Goal: Participate in discussion: Engage in conversation with other users on a specific topic

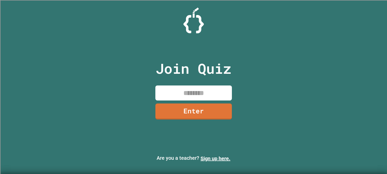
click at [192, 92] on input at bounding box center [193, 93] width 76 height 15
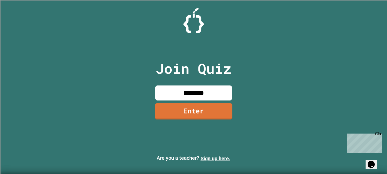
type input "********"
click at [197, 106] on link "Enter" at bounding box center [193, 111] width 77 height 16
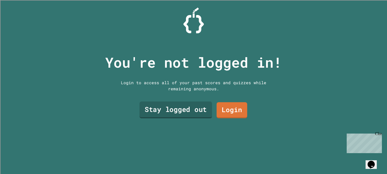
click at [184, 107] on link "Stay logged out" at bounding box center [175, 110] width 72 height 17
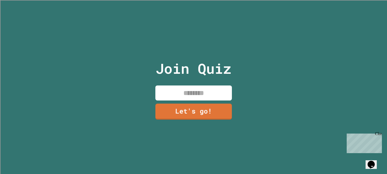
click at [179, 90] on input at bounding box center [193, 93] width 76 height 15
type input "******"
click at [186, 108] on link "Let's go!" at bounding box center [193, 111] width 76 height 17
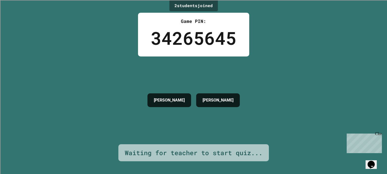
click at [380, 135] on div "Close" at bounding box center [378, 135] width 6 height 6
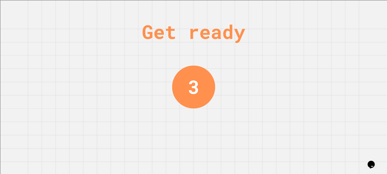
click at [284, 49] on div "Get ready 3" at bounding box center [193, 87] width 387 height 174
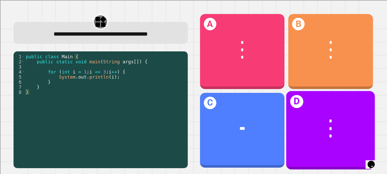
click at [332, 119] on div "*" at bounding box center [330, 121] width 69 height 8
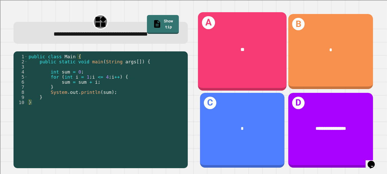
click at [243, 47] on span "**" at bounding box center [242, 49] width 4 height 5
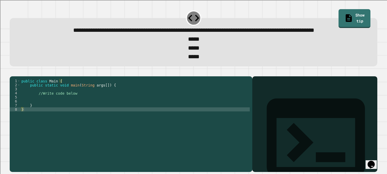
click at [67, 113] on div "public class Main { public static void main ( String args [ ]) { //Write code b…" at bounding box center [134, 117] width 229 height 77
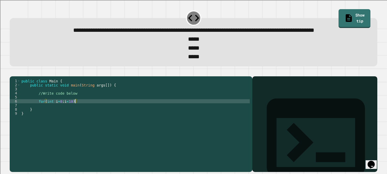
scroll to position [0, 4]
type textarea "**********"
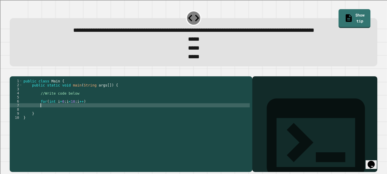
type textarea "*"
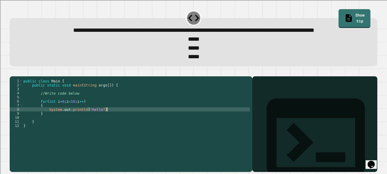
scroll to position [0, 6]
click at [12, 72] on icon "button" at bounding box center [12, 72] width 0 height 0
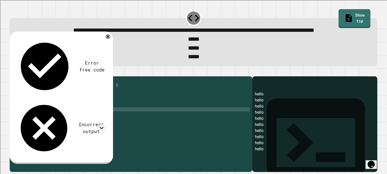
click at [89, 127] on div "public class Main { public static void main ( String args [ ]) { //Write code b…" at bounding box center [135, 117] width 227 height 77
click at [114, 129] on div "public class Main { public static void main ( String args [ ]) { //Write code b…" at bounding box center [135, 117] width 227 height 77
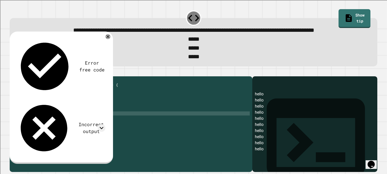
click at [95, 125] on div "public class Main { public static void main ( String args [ ]) { //Write code b…" at bounding box center [135, 117] width 227 height 77
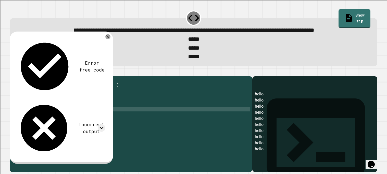
scroll to position [0, 5]
type textarea "**********"
click at [12, 72] on icon "button" at bounding box center [12, 72] width 0 height 0
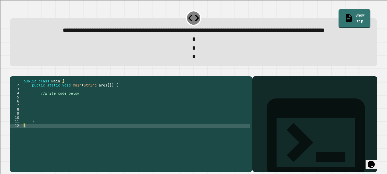
click at [81, 118] on div "public class Main { public static void main ( String args [ ]) { //Write code b…" at bounding box center [135, 117] width 227 height 77
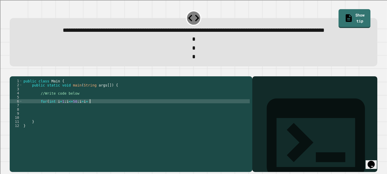
scroll to position [0, 4]
type textarea "**********"
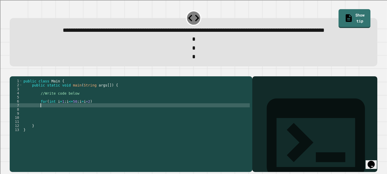
type textarea "*"
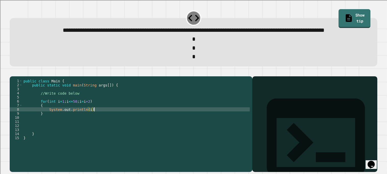
scroll to position [0, 5]
type textarea "**********"
click at [12, 72] on icon "button" at bounding box center [12, 72] width 0 height 0
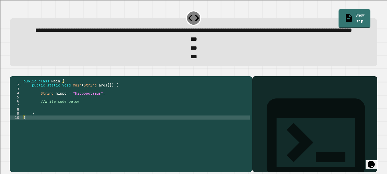
click at [85, 119] on div "public class Main { public static void main ( String args [ ]) { String hippo =…" at bounding box center [135, 117] width 227 height 77
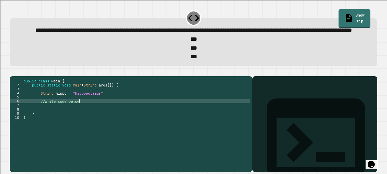
type textarea "**********"
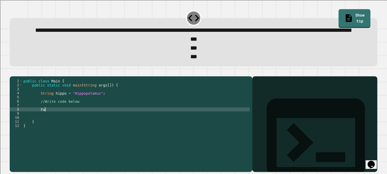
scroll to position [0, 1]
type textarea "*"
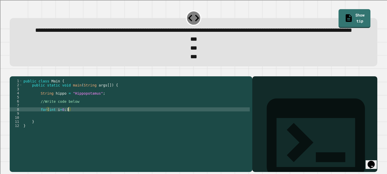
click at [87, 118] on div "public class Main { public static void main ( String args [ ]) { String hippo =…" at bounding box center [135, 117] width 227 height 77
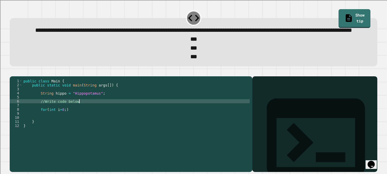
type textarea "**********"
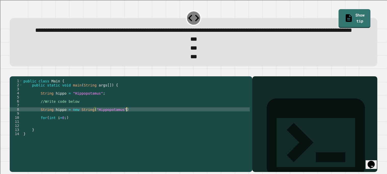
scroll to position [0, 7]
type textarea "**********"
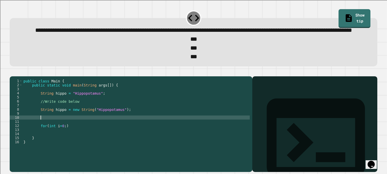
click at [68, 142] on div "public class Main { public static void main ( String args [ ]) { String hippo =…" at bounding box center [135, 117] width 227 height 77
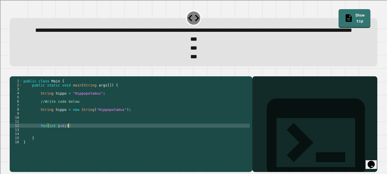
click at [83, 134] on div "public class Main { public static void main ( String args [ ]) { String hippo =…" at bounding box center [135, 117] width 227 height 77
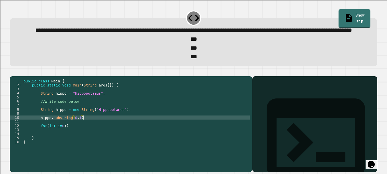
scroll to position [0, 4]
type textarea "**********"
click at [36, 137] on div "public class Main { public static void main ( String args [ ]) { String hippo =…" at bounding box center [135, 117] width 227 height 77
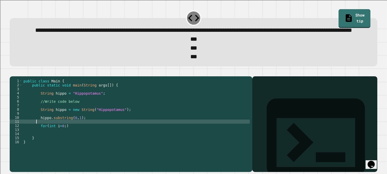
click at [37, 134] on div "public class Main { public static void main ( String args [ ]) { String hippo =…" at bounding box center [135, 117] width 227 height 77
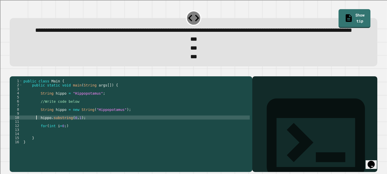
click at [40, 134] on div "public class Main { public static void main ( String args [ ]) { String hippo =…" at bounding box center [135, 117] width 227 height 77
click at [77, 148] on div "public class Main { public static void main ( String args [ ]) { String hippo =…" at bounding box center [135, 117] width 227 height 77
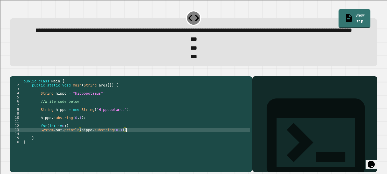
scroll to position [0, 7]
click at [118, 146] on div "public class Main { public static void main ( String args [ ]) { String hippo =…" at bounding box center [135, 117] width 227 height 77
click at [123, 146] on div "public class Main { public static void main ( String args [ ]) { String hippo =…" at bounding box center [135, 117] width 227 height 77
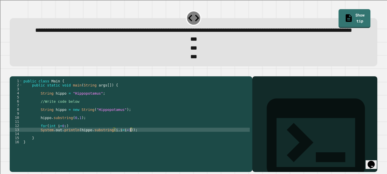
click at [129, 150] on div "public class Main { public static void main ( String args [ ]) { String hippo =…" at bounding box center [135, 117] width 227 height 77
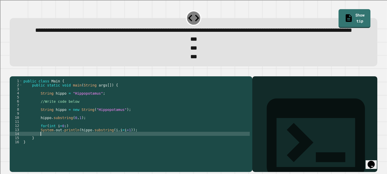
scroll to position [0, 1]
click at [74, 143] on div "public class Main { public static void main ( String args [ ]) { String hippo =…" at bounding box center [135, 117] width 227 height 77
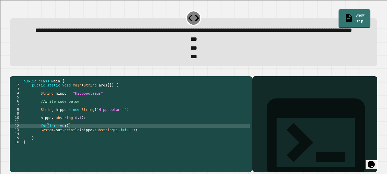
click at [68, 142] on div "public class Main { public static void main ( String args [ ]) { String hippo =…" at bounding box center [135, 117] width 227 height 77
type textarea "**********"
click at [119, 143] on div "public class Main { public static void main ( String args [ ]) { String hippo =…" at bounding box center [135, 117] width 227 height 77
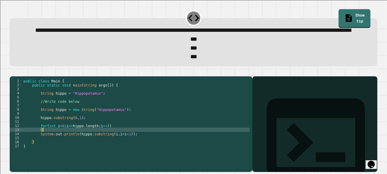
scroll to position [0, 1]
click at [35, 152] on div "public class Main { public static void main ( String args [ ]) { String hippo =…" at bounding box center [135, 117] width 227 height 77
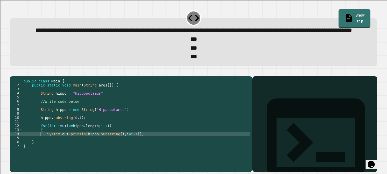
type textarea "**********"
click at [88, 155] on div "public class Main { public static void main ( String args [ ]) { String hippo =…" at bounding box center [135, 117] width 227 height 77
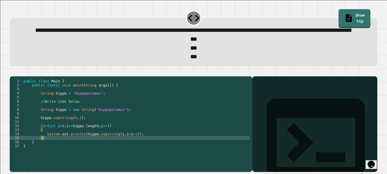
click at [12, 72] on icon "button" at bounding box center [12, 72] width 0 height 0
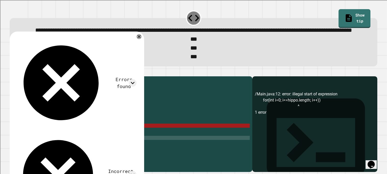
click at [105, 144] on div "public class Main { public static void main ( String args [ ]) { String hippo =…" at bounding box center [135, 117] width 227 height 77
click at [123, 143] on div "public class Main { public static void main ( String args [ ]) { String hippo =…" at bounding box center [135, 117] width 227 height 77
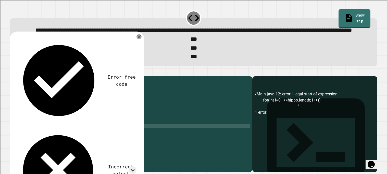
click at [12, 72] on icon "button" at bounding box center [12, 72] width 0 height 0
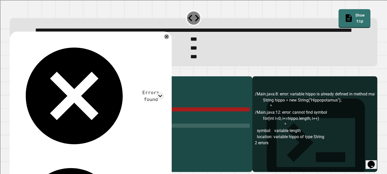
click at [115, 135] on div "public class Main { public static void main ( String args [ ]) { String hippo =…" at bounding box center [135, 117] width 227 height 77
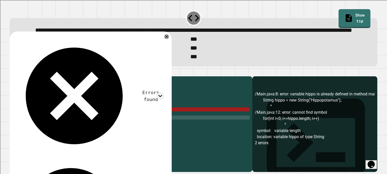
click at [100, 142] on div "public class Main { public static void main ( String args [ ]) { String hippo =…" at bounding box center [135, 117] width 227 height 77
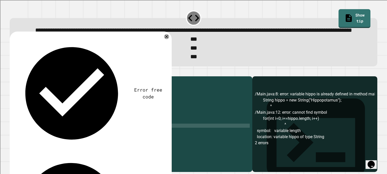
scroll to position [0, 6]
click at [12, 72] on icon "button" at bounding box center [12, 72] width 0 height 0
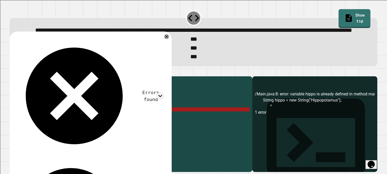
drag, startPoint x: 133, startPoint y: 127, endPoint x: 40, endPoint y: 127, distance: 93.3
click at [40, 127] on div "public class Main { public static void main ( String args [ ]) { String hippo =…" at bounding box center [135, 117] width 227 height 77
type textarea "**********"
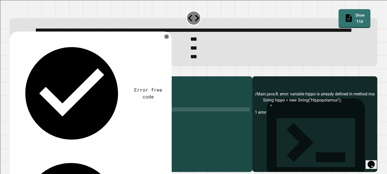
scroll to position [0, 1]
click at [12, 72] on button "button" at bounding box center [12, 72] width 0 height 0
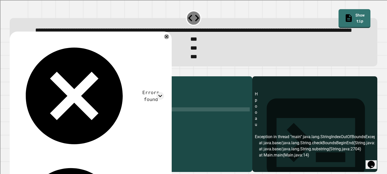
click at [89, 146] on div "public class Main { public static void main ( String args [ ]) { String hippo =…" at bounding box center [135, 117] width 227 height 77
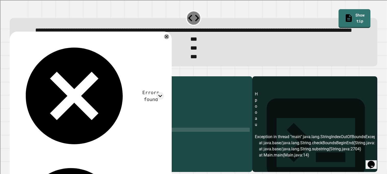
click at [138, 151] on div "public class Main { public static void main ( String args [ ]) { String hippo =…" at bounding box center [135, 117] width 227 height 77
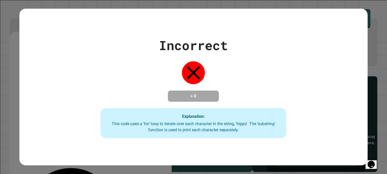
click at [16, 88] on div "Incorrect + 0 Explanation: This code uses a 'for' loop to iterate over each cha…" at bounding box center [193, 87] width 387 height 174
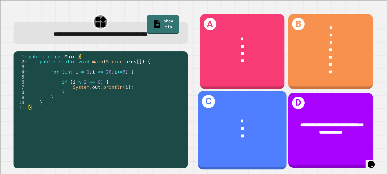
click at [233, 131] on div "**" at bounding box center [242, 129] width 69 height 8
